Goal: Find specific page/section: Find specific page/section

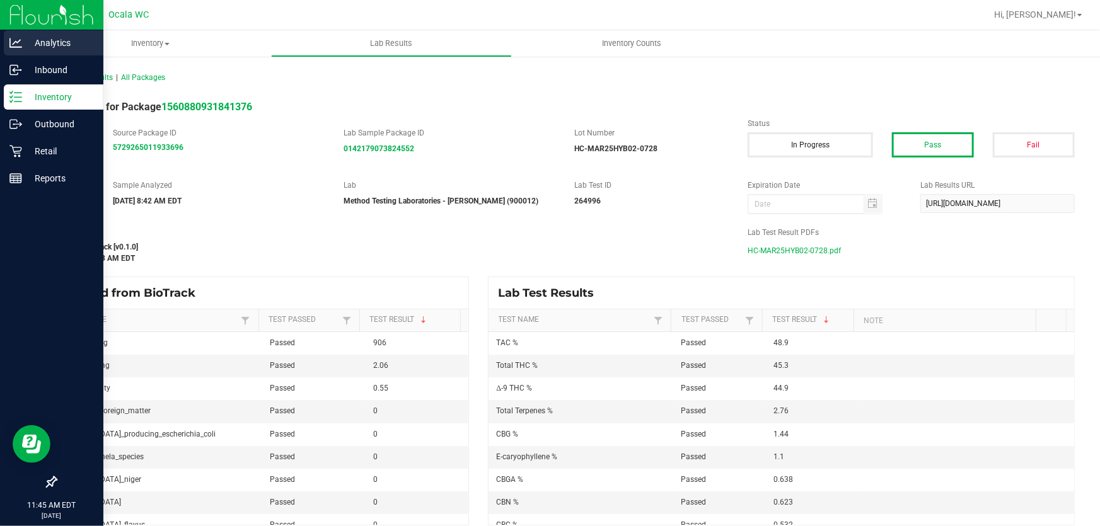
click at [21, 45] on icon at bounding box center [15, 43] width 13 height 13
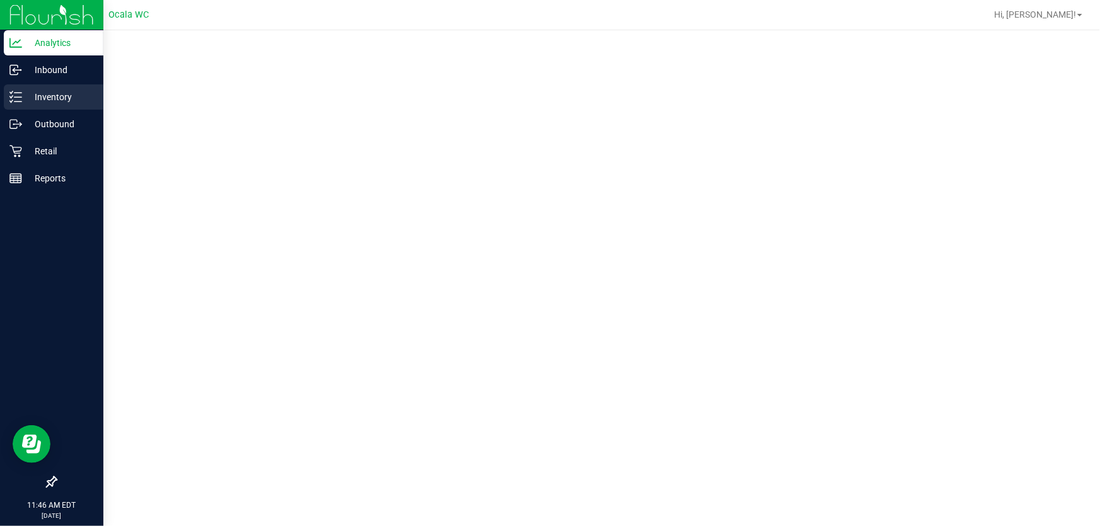
click at [28, 96] on p "Inventory" at bounding box center [60, 97] width 76 height 15
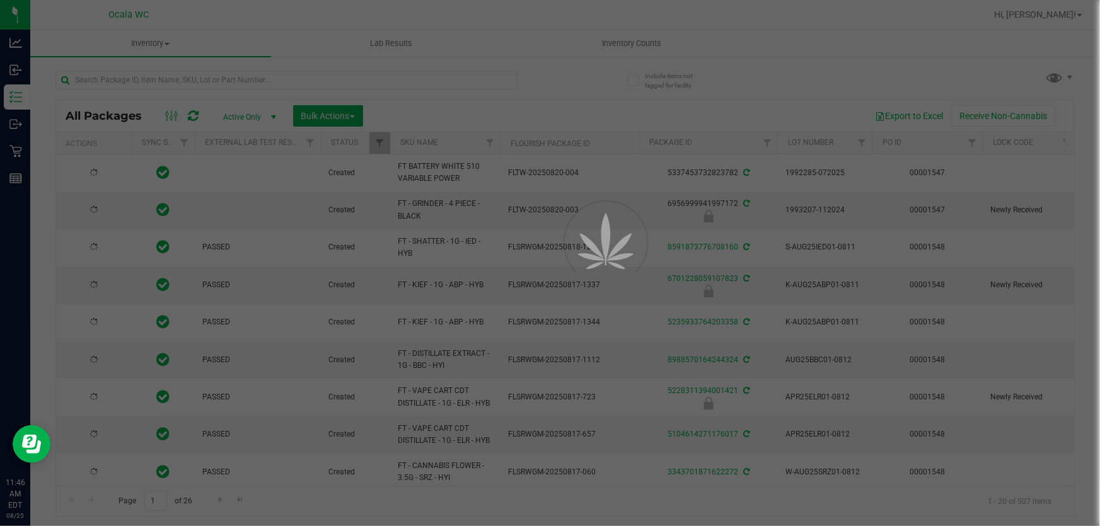
click at [207, 81] on div at bounding box center [550, 263] width 1100 height 526
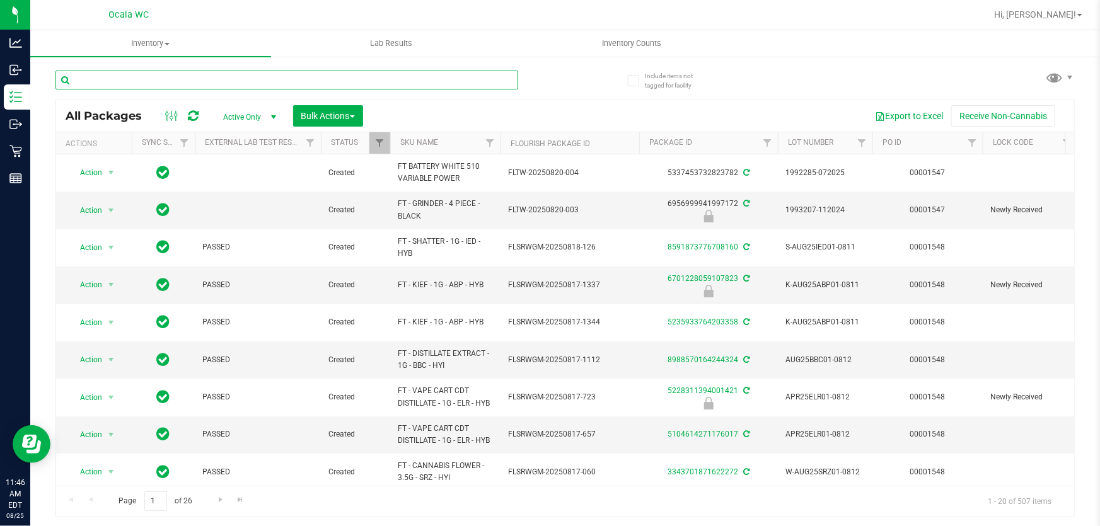
click at [207, 81] on input "text" at bounding box center [286, 80] width 463 height 19
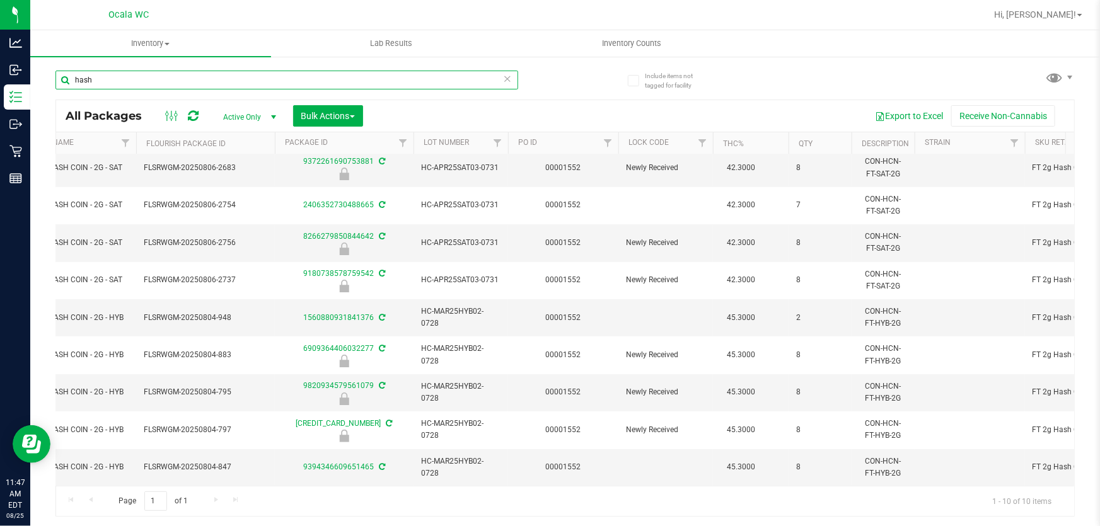
type input "hash"
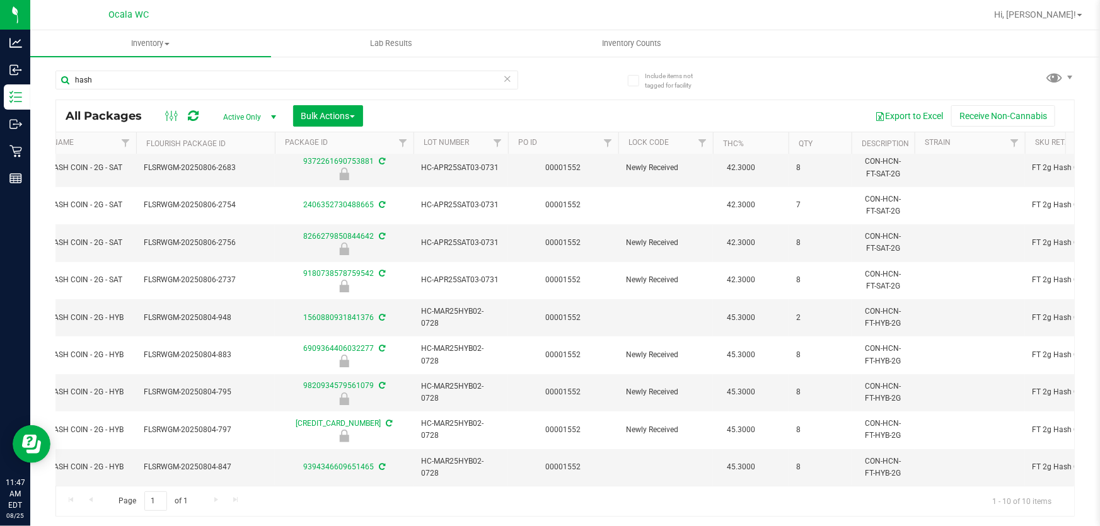
drag, startPoint x: 747, startPoint y: 486, endPoint x: 794, endPoint y: 491, distance: 48.3
click at [794, 491] on div "Page 1 of 1 1 - 10 of 10 items" at bounding box center [565, 501] width 1018 height 30
